Goal: Task Accomplishment & Management: Use online tool/utility

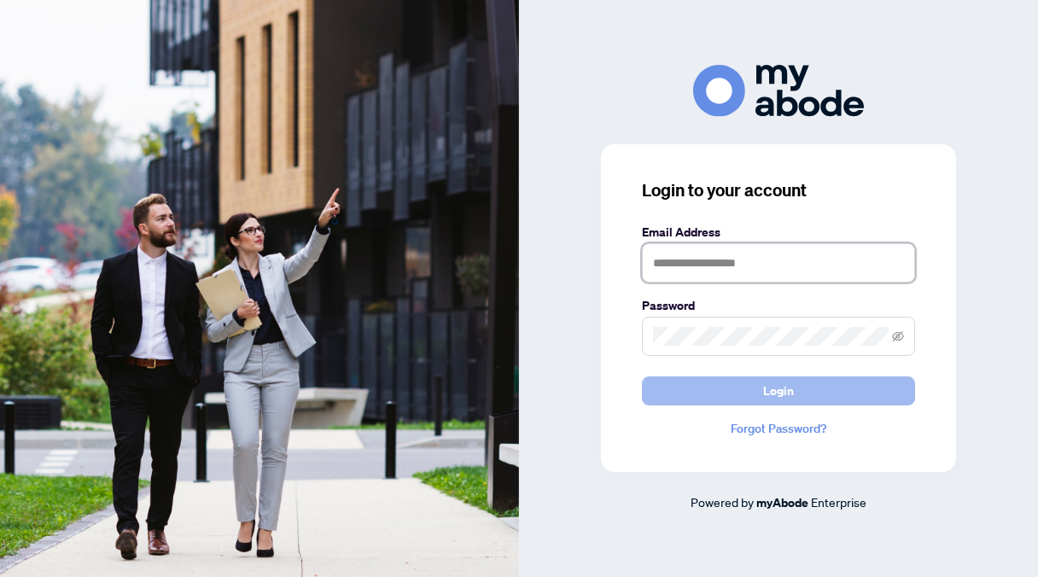
type input "**********"
click at [743, 383] on button "Login" at bounding box center [778, 390] width 273 height 29
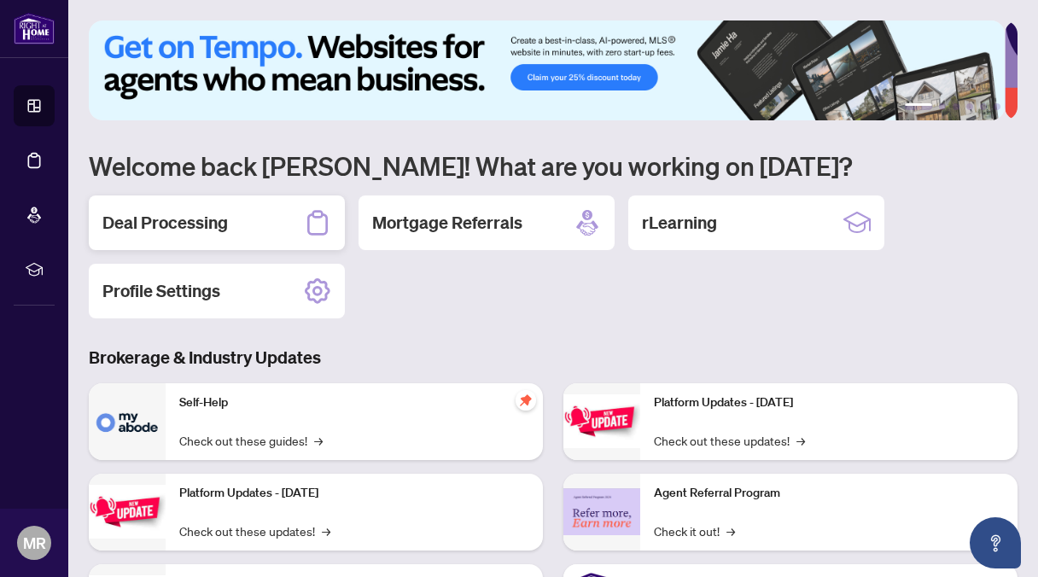
click at [195, 213] on h2 "Deal Processing" at bounding box center [164, 223] width 125 height 24
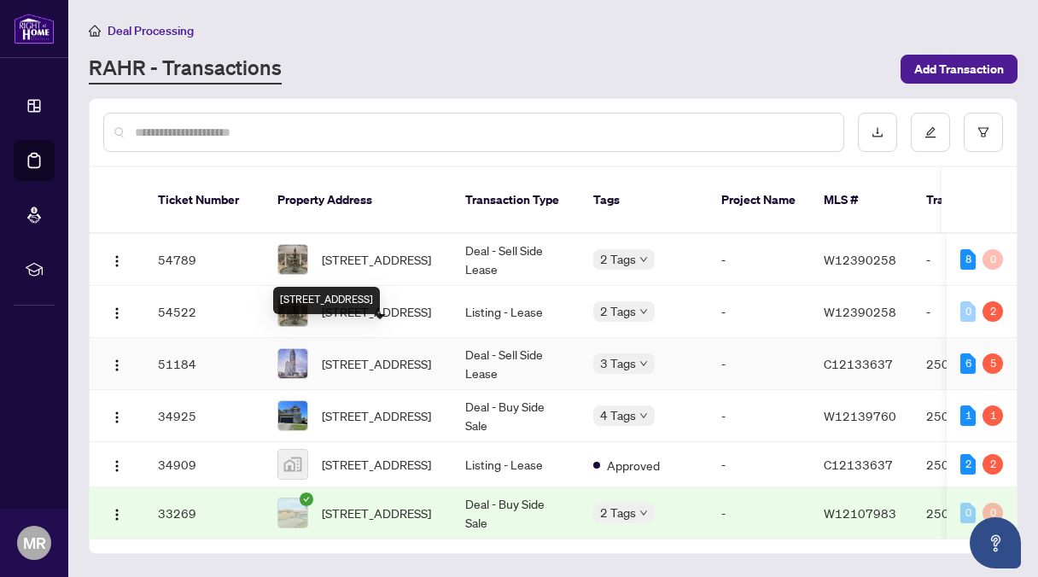
click at [366, 354] on span "[STREET_ADDRESS]" at bounding box center [376, 363] width 109 height 19
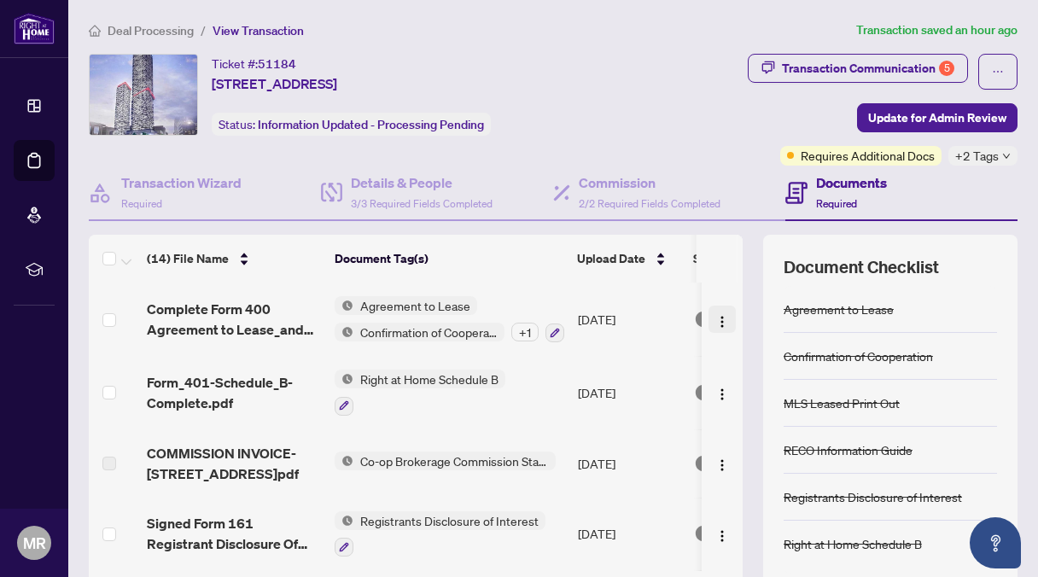
click at [715, 317] on img "button" at bounding box center [722, 322] width 14 height 14
click at [616, 118] on div "Ticket #: 51184 [STREET_ADDRESS] Status: Information Updated - Processing Pendi…" at bounding box center [353, 95] width 528 height 82
click at [898, 109] on span "Update for Admin Review" at bounding box center [937, 117] width 138 height 27
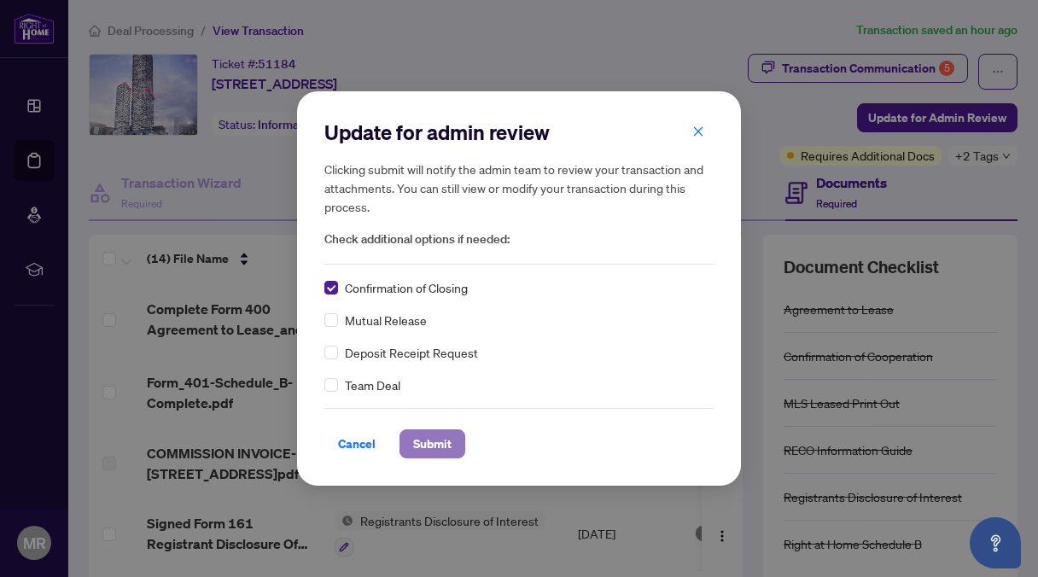
click at [430, 440] on span "Submit" at bounding box center [432, 443] width 38 height 27
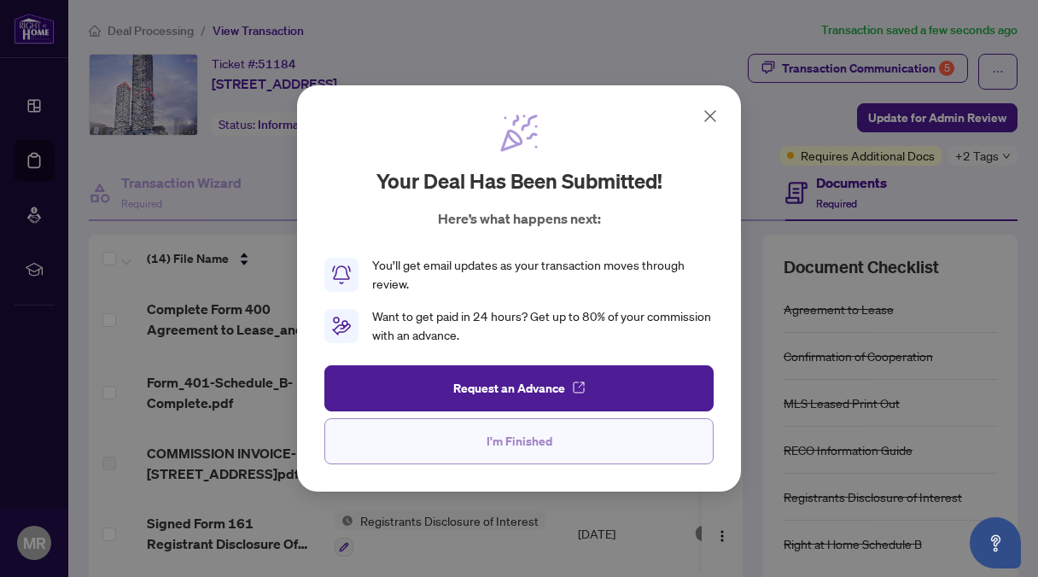
click at [531, 443] on span "I'm Finished" at bounding box center [520, 441] width 66 height 27
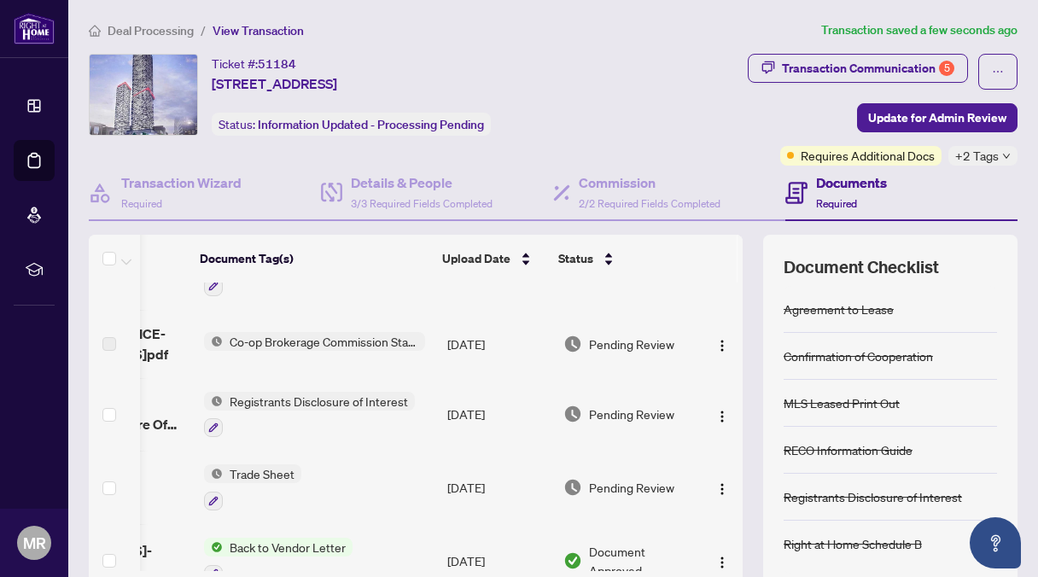
scroll to position [0, 148]
